Goal: Information Seeking & Learning: Learn about a topic

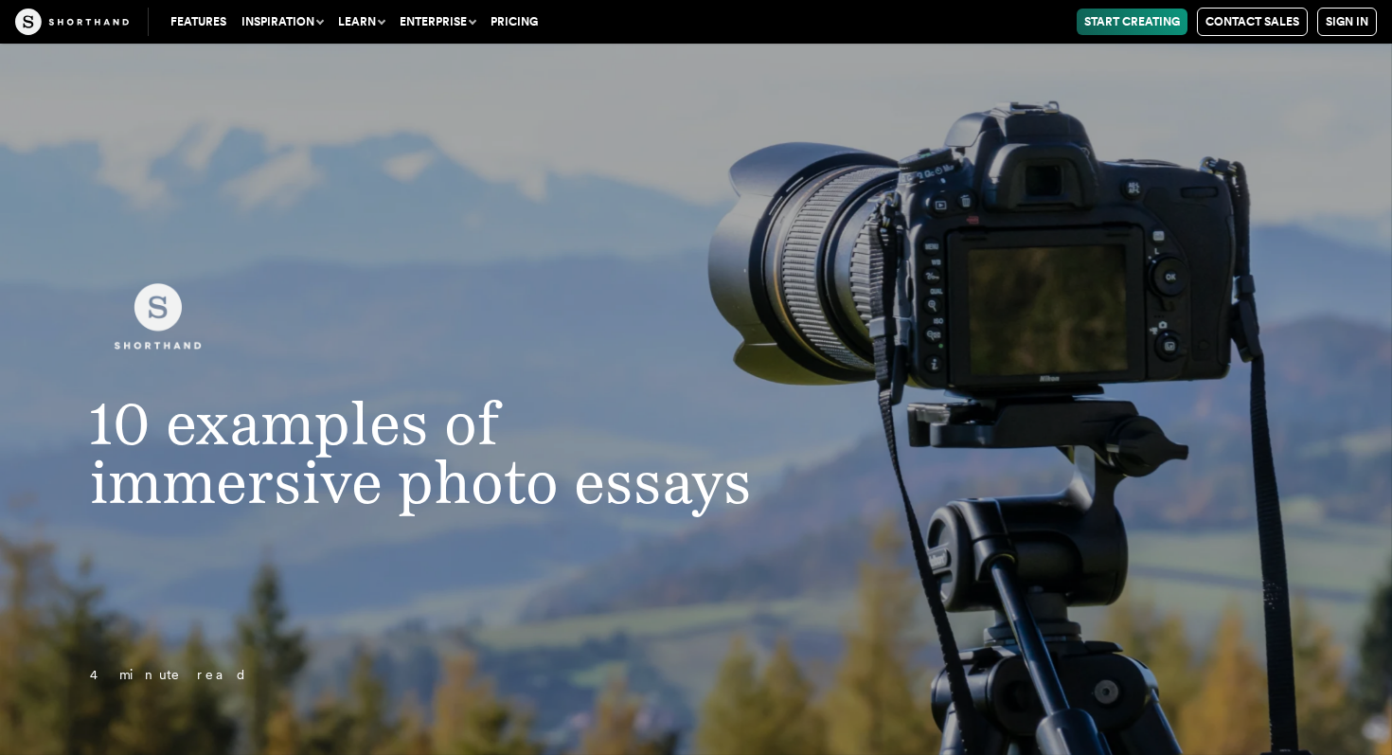
click at [291, 18] on button "Inspiration" at bounding box center [282, 22] width 97 height 27
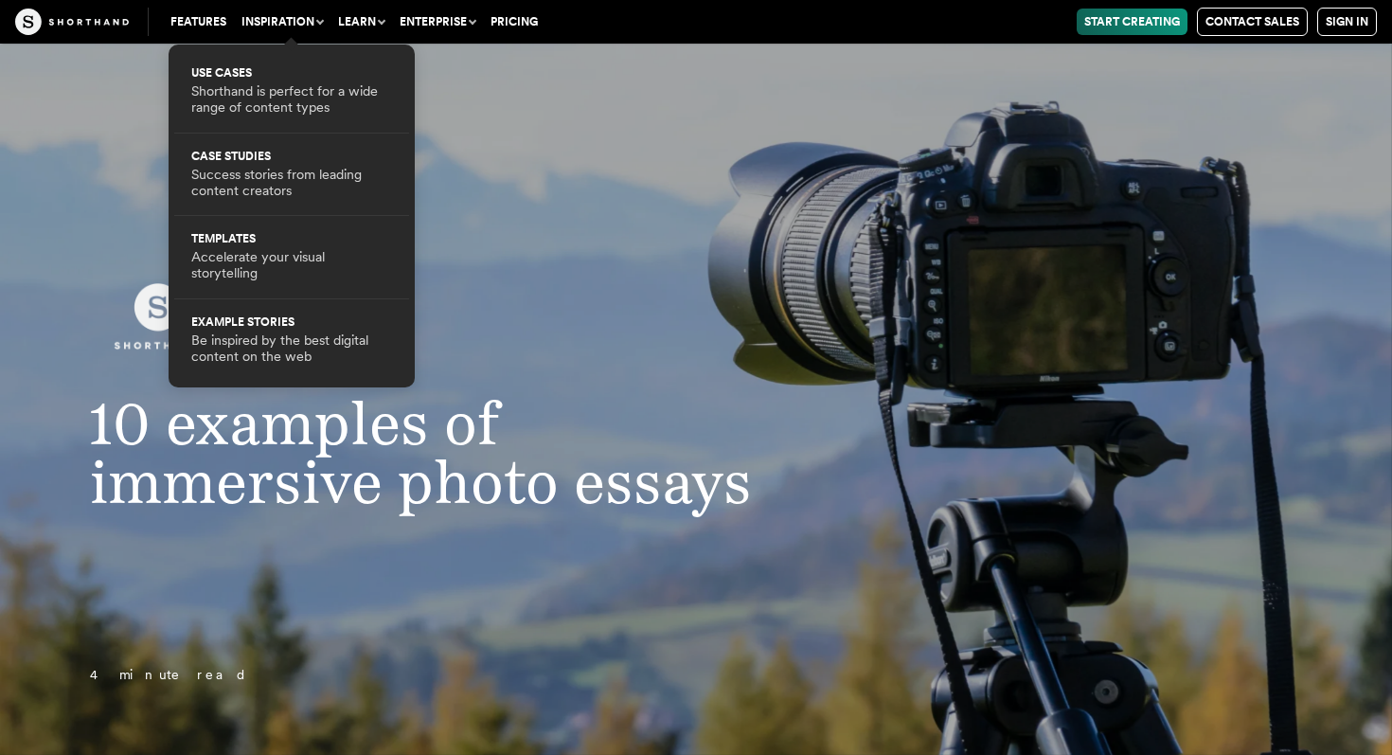
click at [583, 184] on header "10 examples of immersive photo essays 4 minute read" at bounding box center [696, 399] width 1392 height 711
click at [277, 18] on button "Inspiration" at bounding box center [282, 22] width 97 height 27
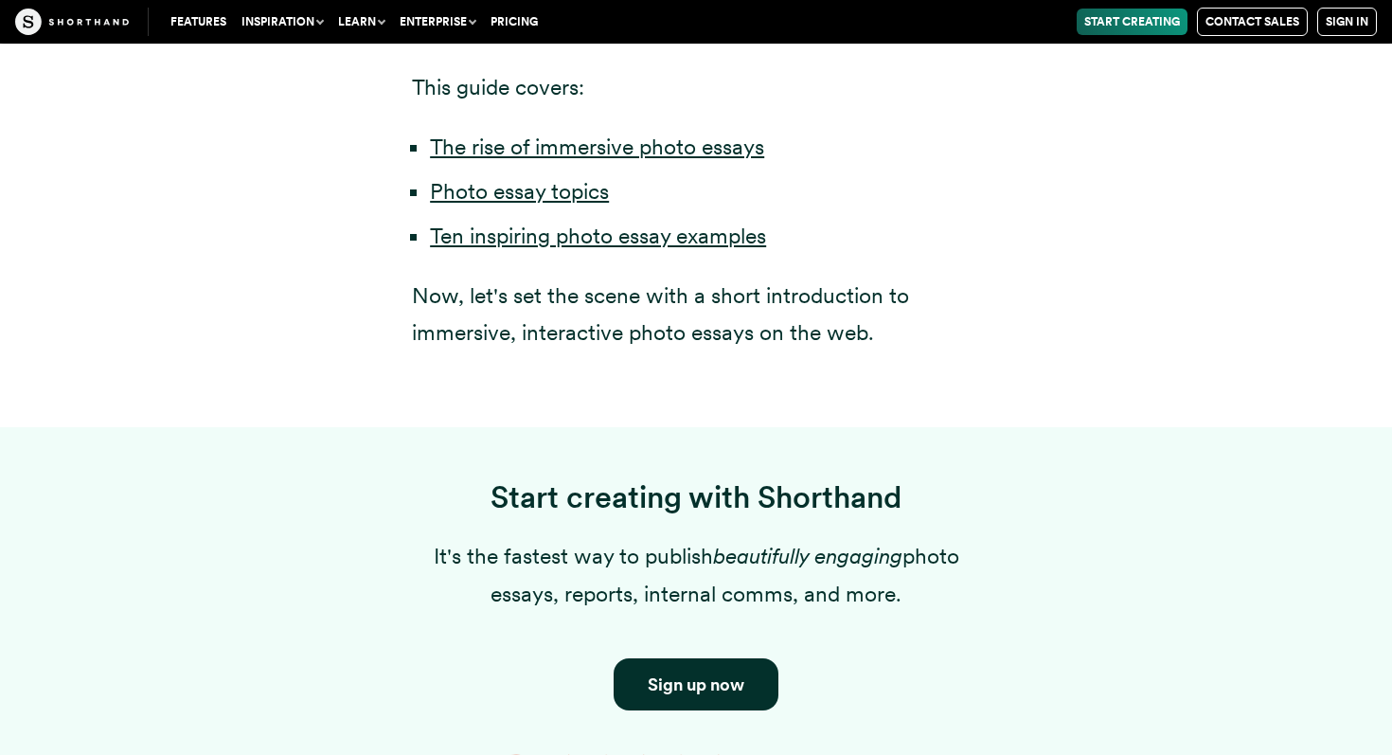
scroll to position [1445, 0]
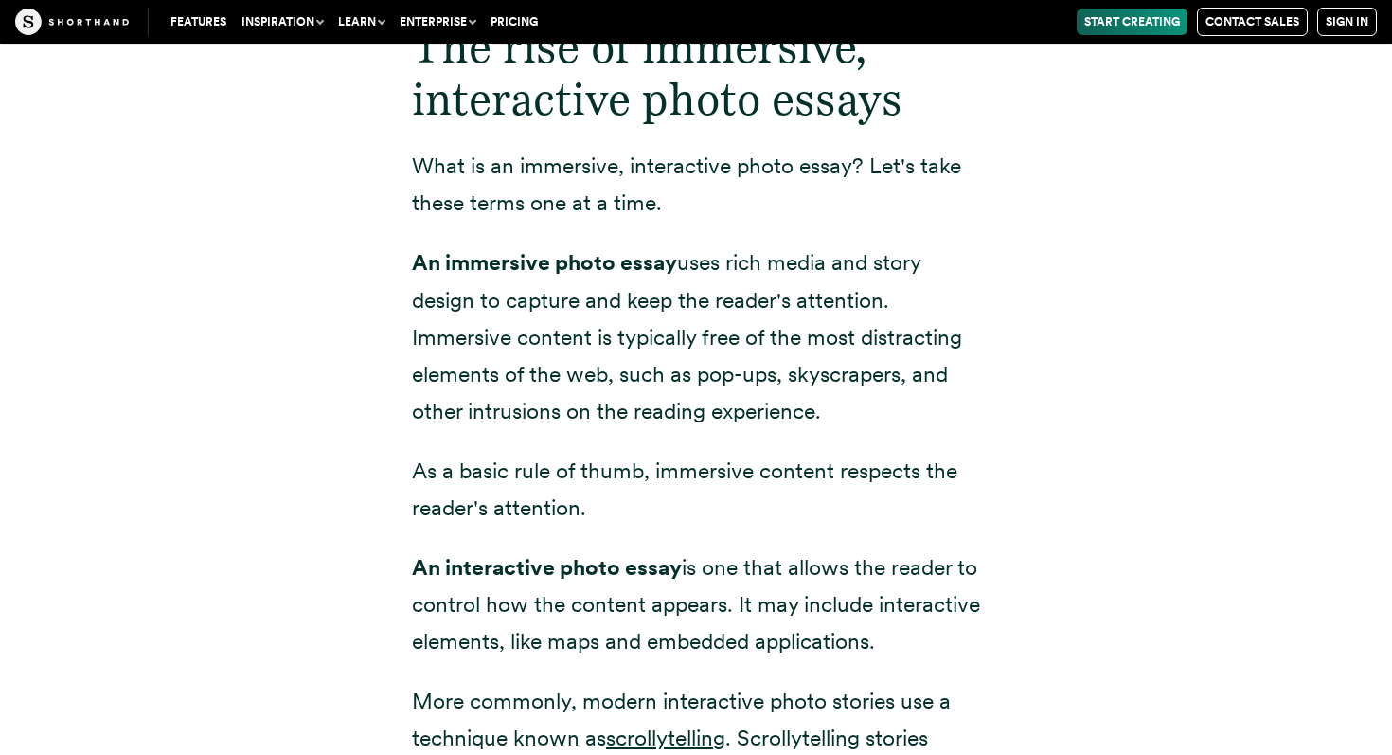
scroll to position [2345, 0]
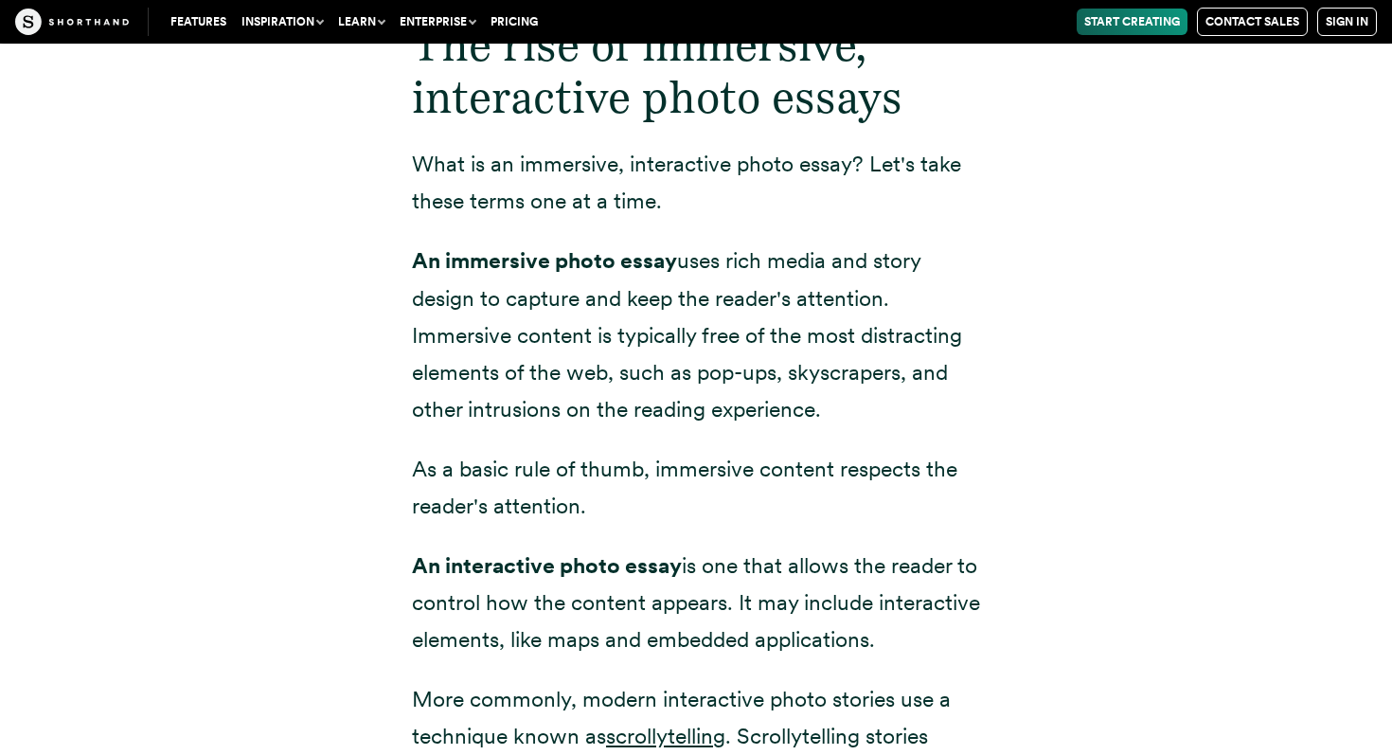
drag, startPoint x: 855, startPoint y: 335, endPoint x: 599, endPoint y: 282, distance: 262.1
click at [599, 282] on p "An immersive photo essay uses rich media and story design to capture and keep t…" at bounding box center [696, 334] width 568 height 185
click at [625, 287] on p "An immersive photo essay uses rich media and story design to capture and keep t…" at bounding box center [696, 334] width 568 height 185
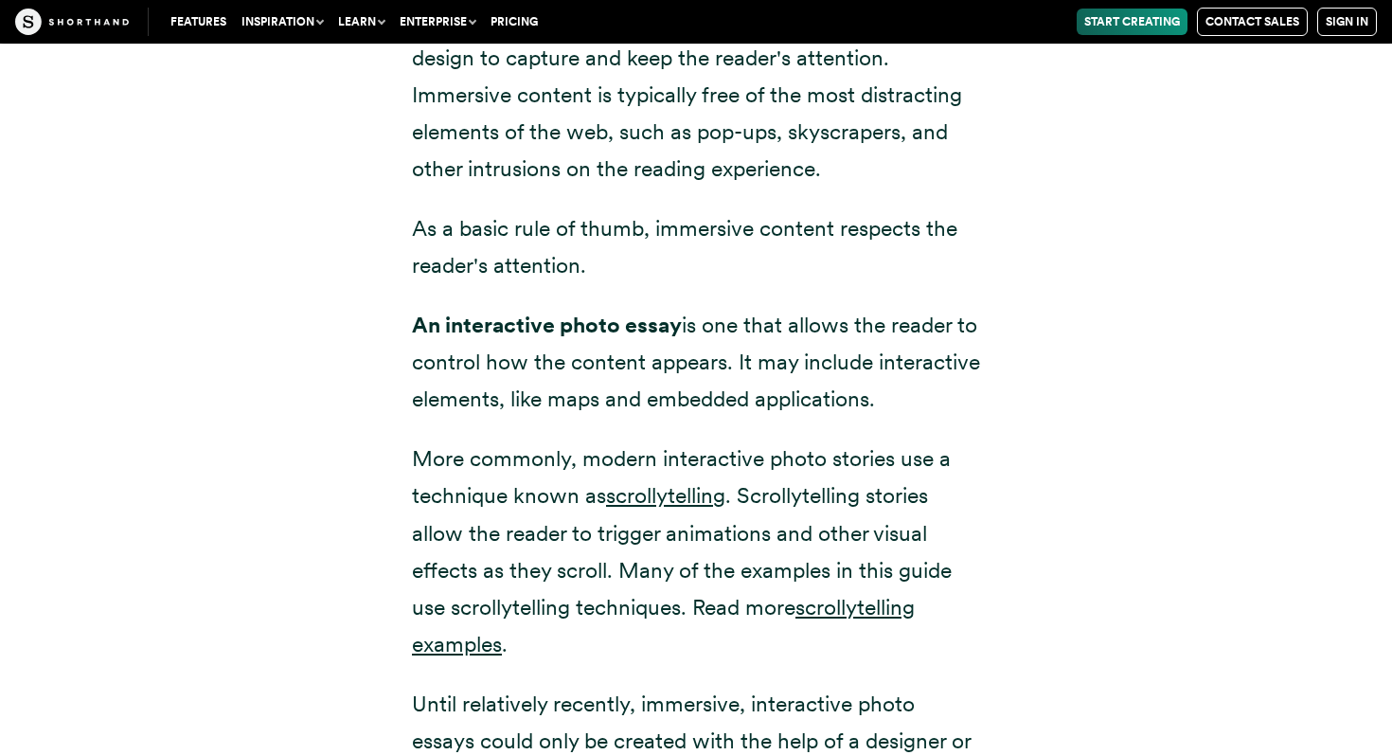
scroll to position [2585, 0]
drag, startPoint x: 577, startPoint y: 349, endPoint x: 476, endPoint y: 321, distance: 104.1
click at [476, 321] on p "An interactive photo essay is one that allows the reader to control how the con…" at bounding box center [696, 363] width 568 height 111
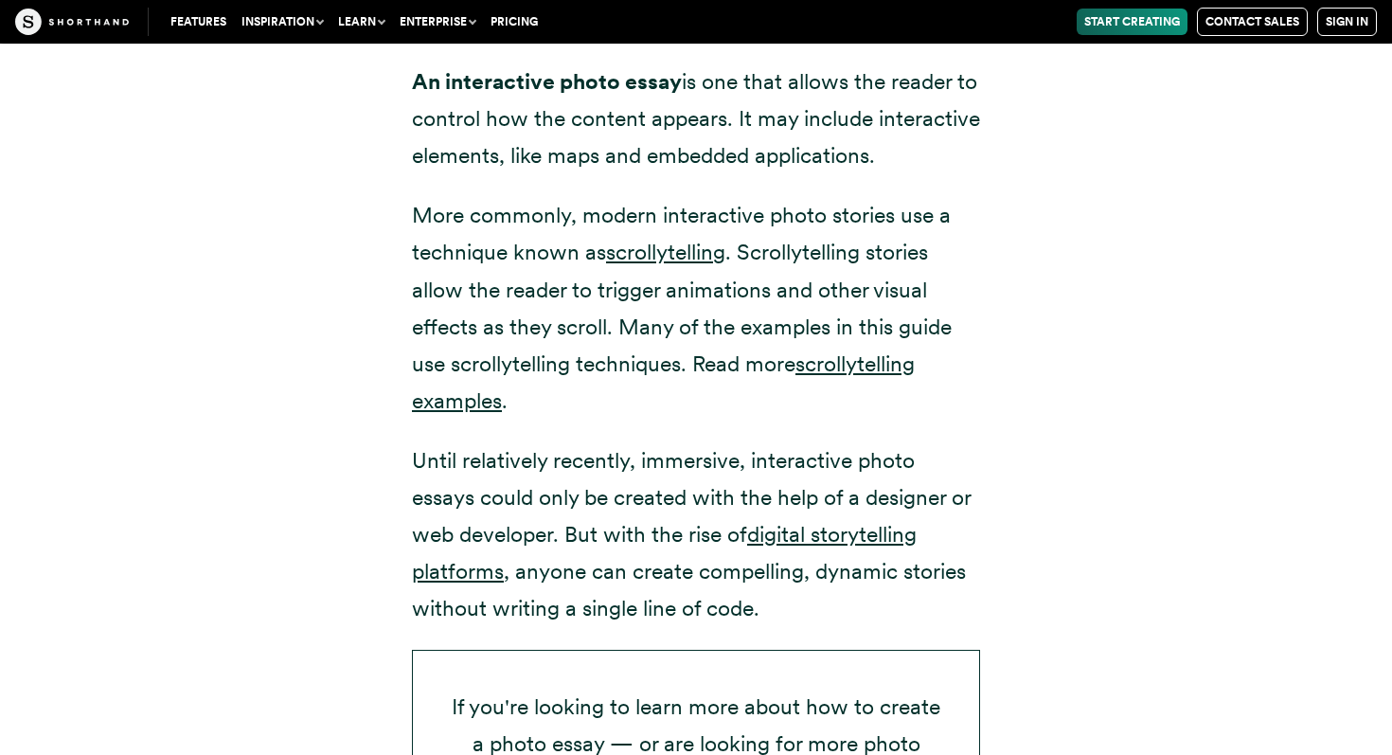
scroll to position [2834, 0]
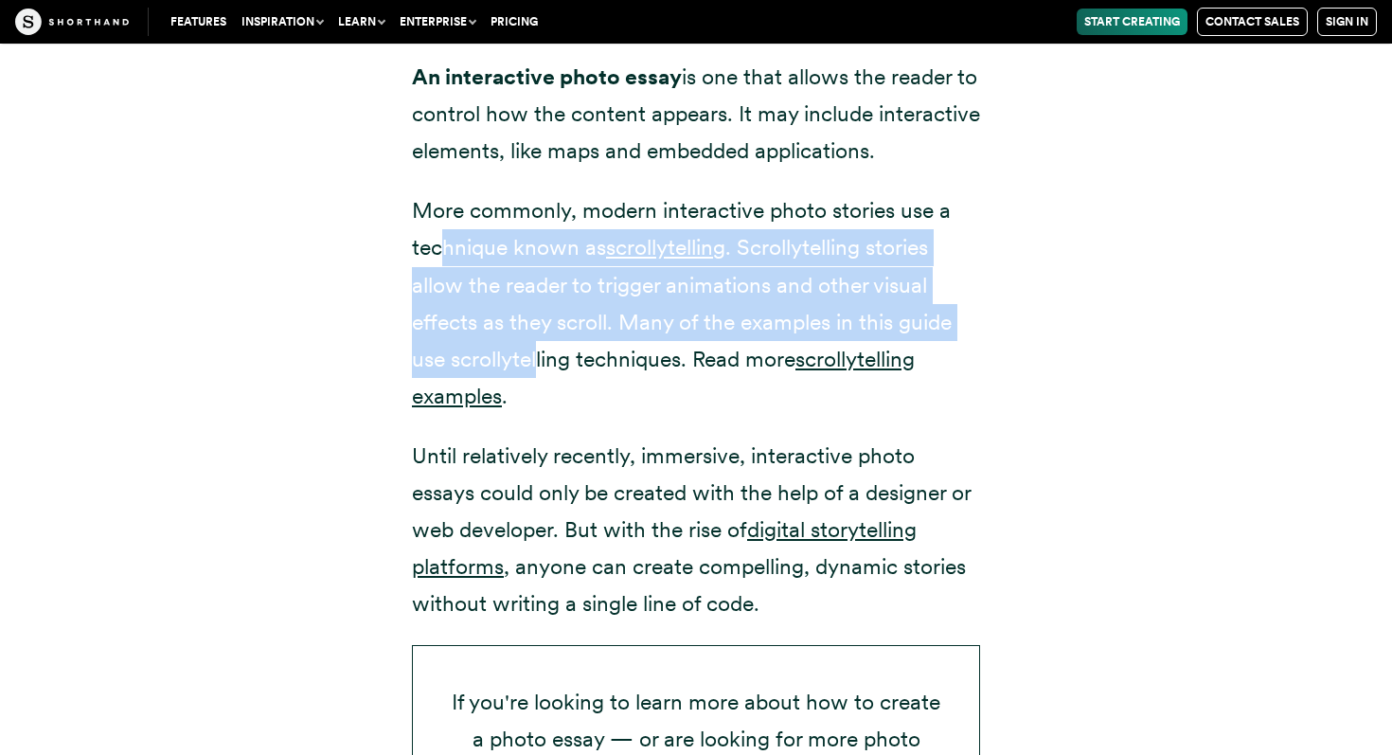
drag, startPoint x: 541, startPoint y: 314, endPoint x: 436, endPoint y: 217, distance: 143.4
click at [436, 217] on p "More commonly, modern interactive photo stories use a technique known as scroll…" at bounding box center [696, 303] width 568 height 223
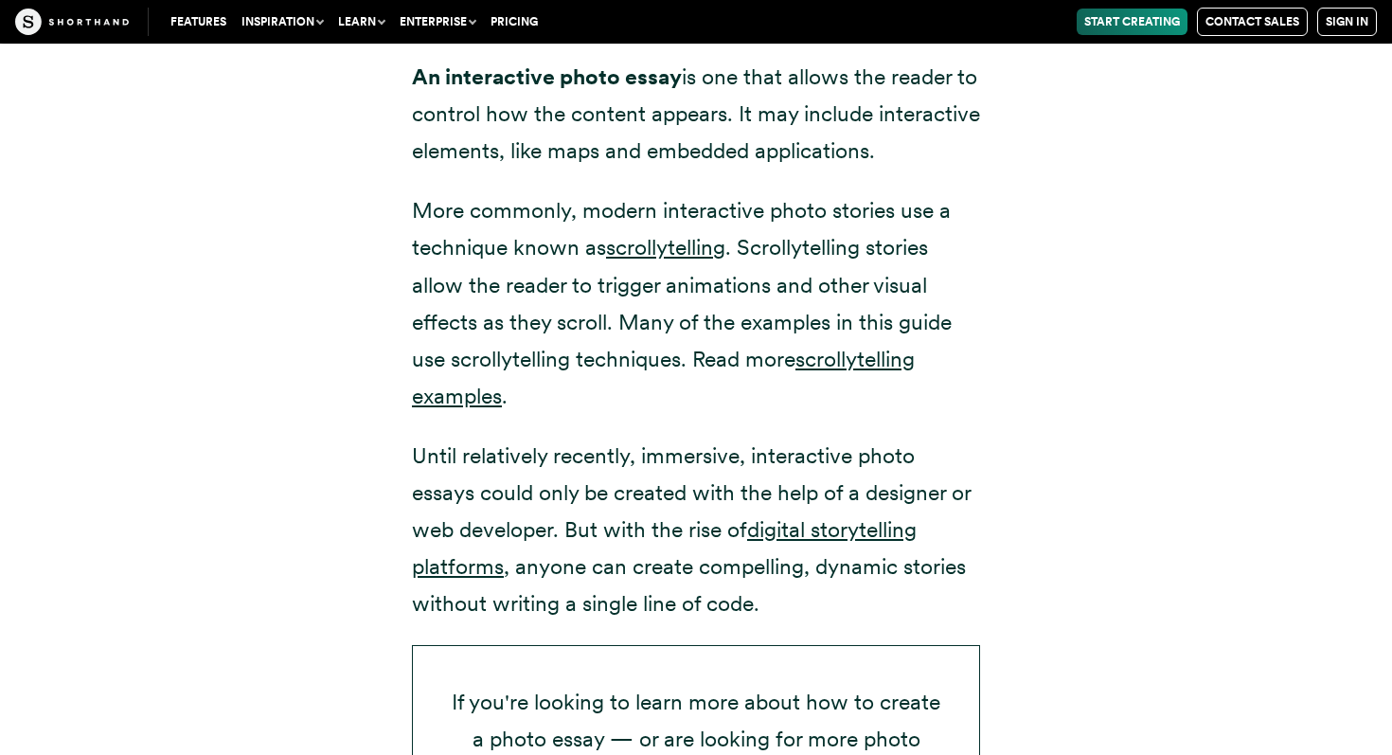
click at [467, 222] on p "More commonly, modern interactive photo stories use a technique known as scroll…" at bounding box center [696, 303] width 568 height 223
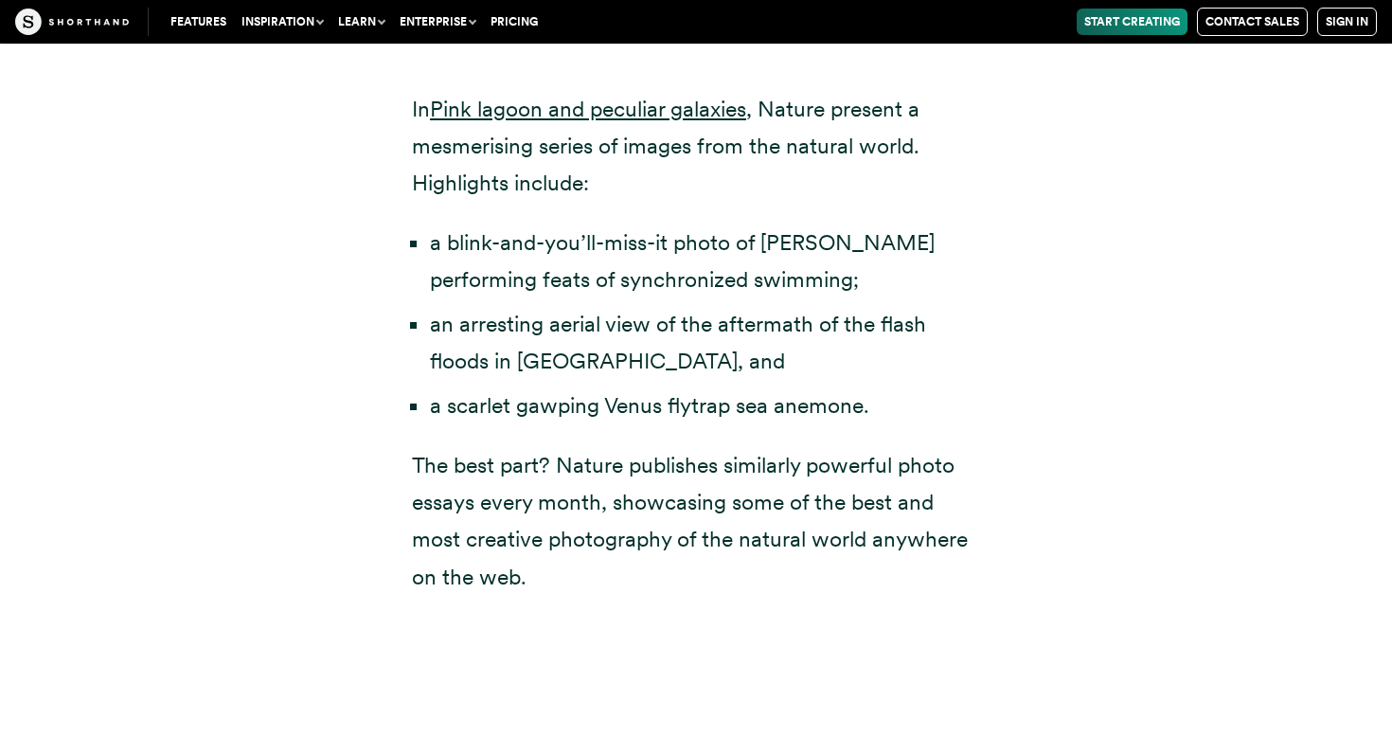
scroll to position [6602, 0]
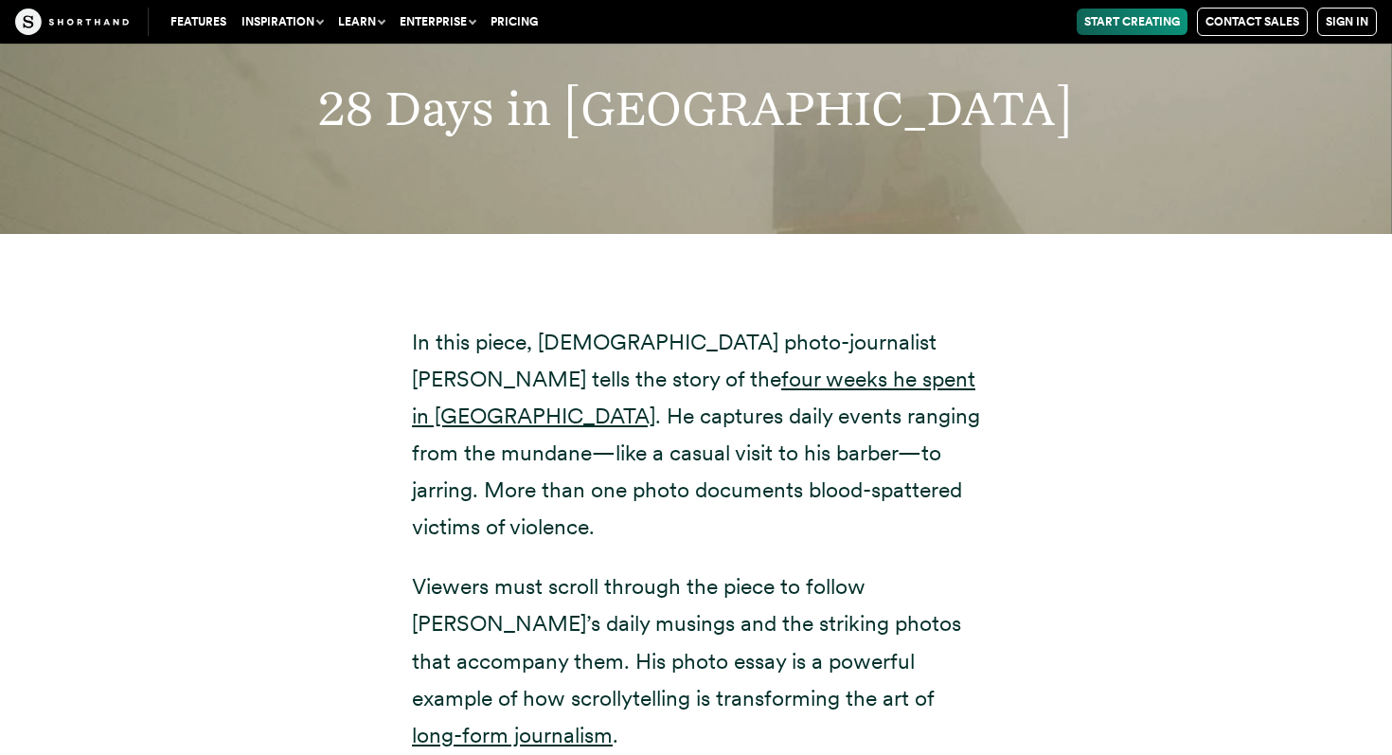
scroll to position [31663, 0]
